Goal: Task Accomplishment & Management: Manage account settings

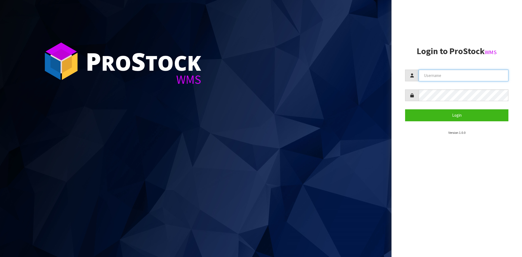
click at [442, 75] on input "text" at bounding box center [463, 76] width 90 height 12
type input "[EMAIL_ADDRESS][DOMAIN_NAME]"
click at [405, 109] on button "Login" at bounding box center [456, 115] width 103 height 12
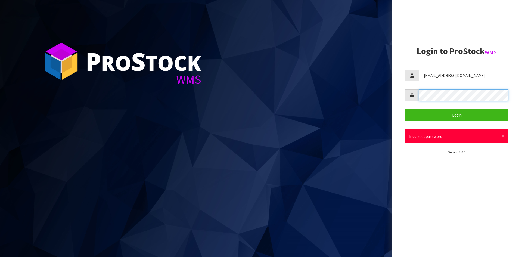
click at [376, 96] on div "P ro S tock WMS Login to ProStock WMS [EMAIL_ADDRESS][DOMAIN_NAME] Login × Clos…" at bounding box center [261, 128] width 522 height 257
click at [405, 109] on button "Login" at bounding box center [456, 115] width 103 height 12
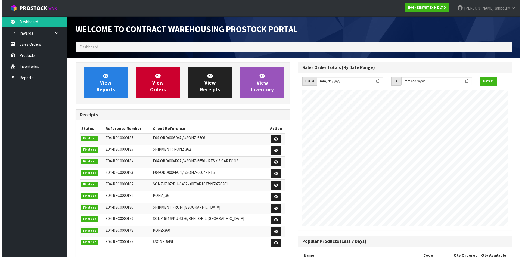
scroll to position [301, 222]
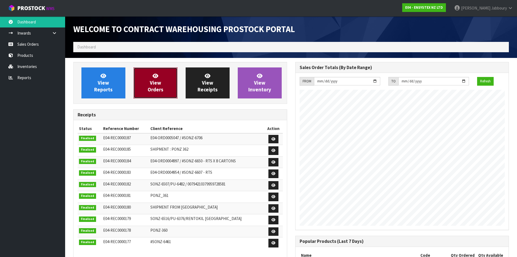
click at [155, 79] on span "View Orders" at bounding box center [156, 83] width 16 height 20
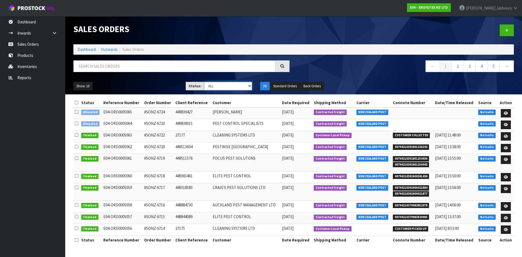
click at [249, 85] on select "Draft Pending Allocated Pending Pick Goods Picked Goods Packed Pending Charges …" at bounding box center [228, 86] width 48 height 8
click at [204, 82] on select "Draft Pending Allocated Pending Pick Goods Picked Goods Packed Pending Charges …" at bounding box center [228, 86] width 48 height 8
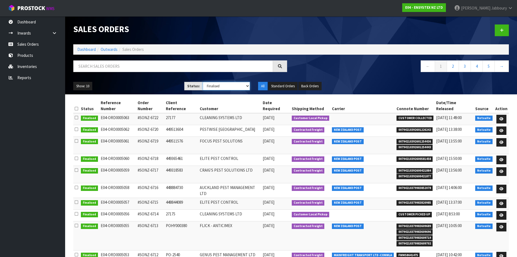
click at [247, 85] on select "Draft Pending Allocated Pending Pick Goods Picked Goods Packed Pending Charges …" at bounding box center [226, 86] width 47 height 8
select select "string:ALL"
click at [203, 82] on select "Draft Pending Allocated Pending Pick Goods Picked Goods Packed Pending Charges …" at bounding box center [226, 86] width 47 height 8
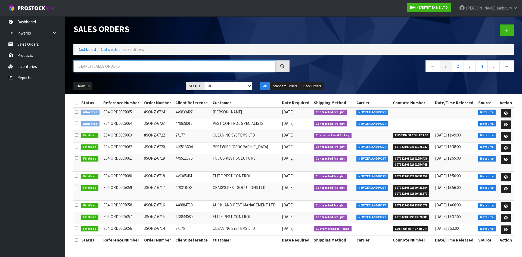
click at [128, 67] on input "text" at bounding box center [174, 66] width 202 height 12
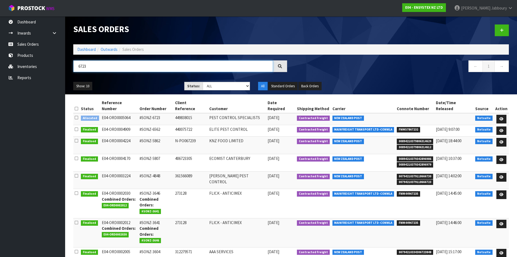
click at [127, 66] on input "6723" at bounding box center [173, 66] width 200 height 12
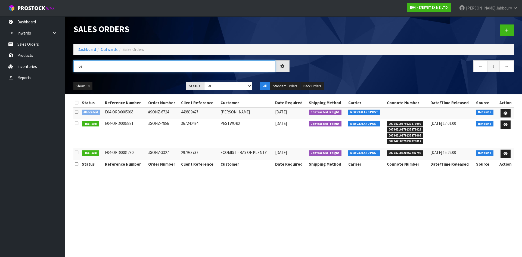
type input "6"
click at [513, 8] on icon at bounding box center [514, 8] width 5 height 4
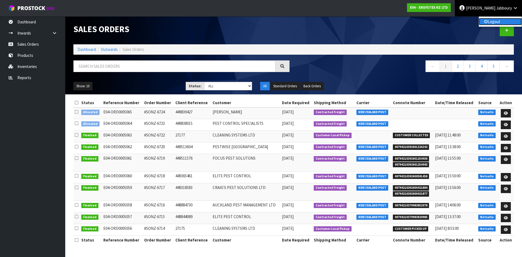
click at [498, 23] on link "Logout" at bounding box center [499, 21] width 43 height 7
